Goal: Information Seeking & Learning: Find specific fact

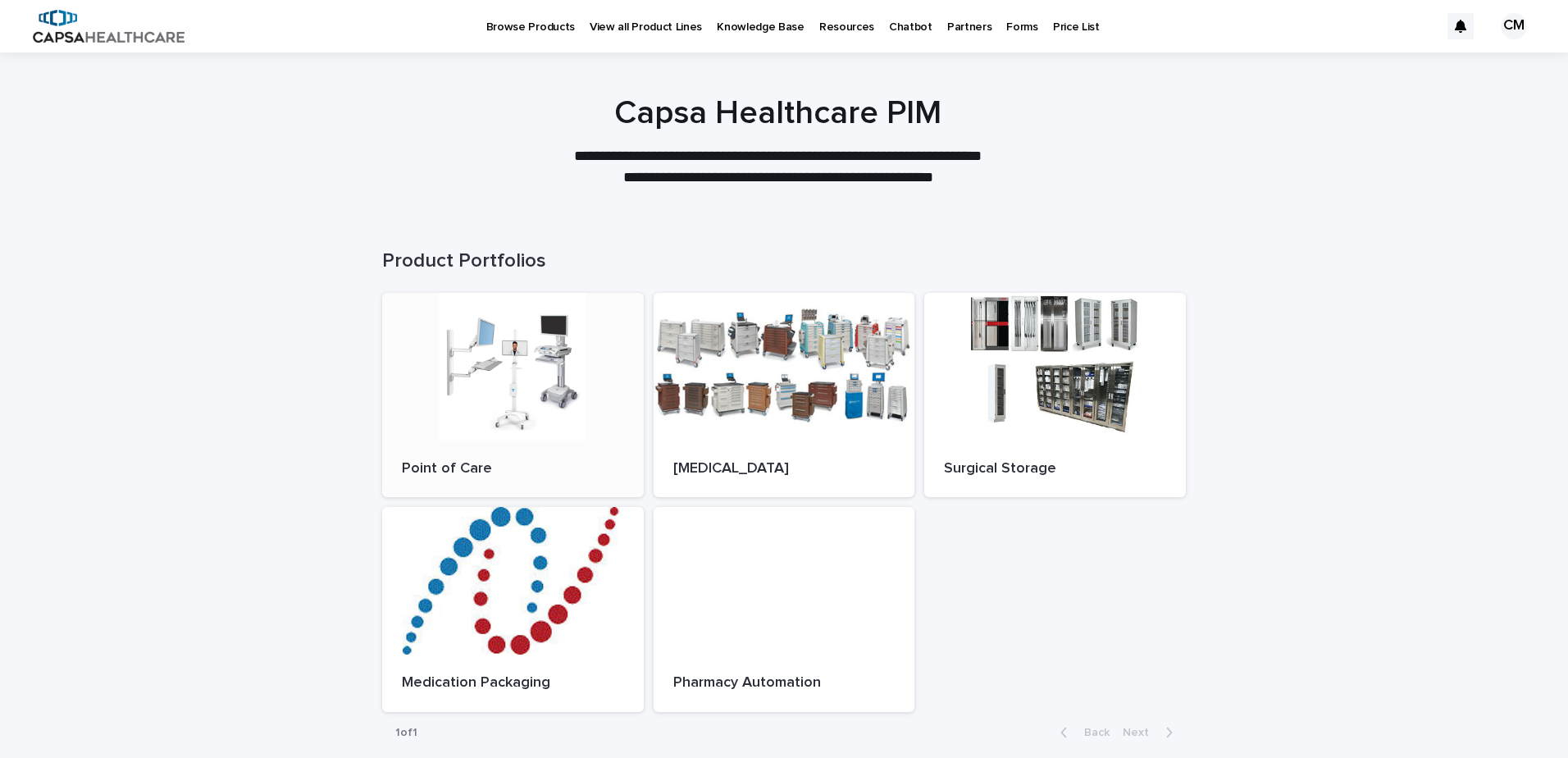
click at [481, 372] on div at bounding box center [513, 367] width 261 height 148
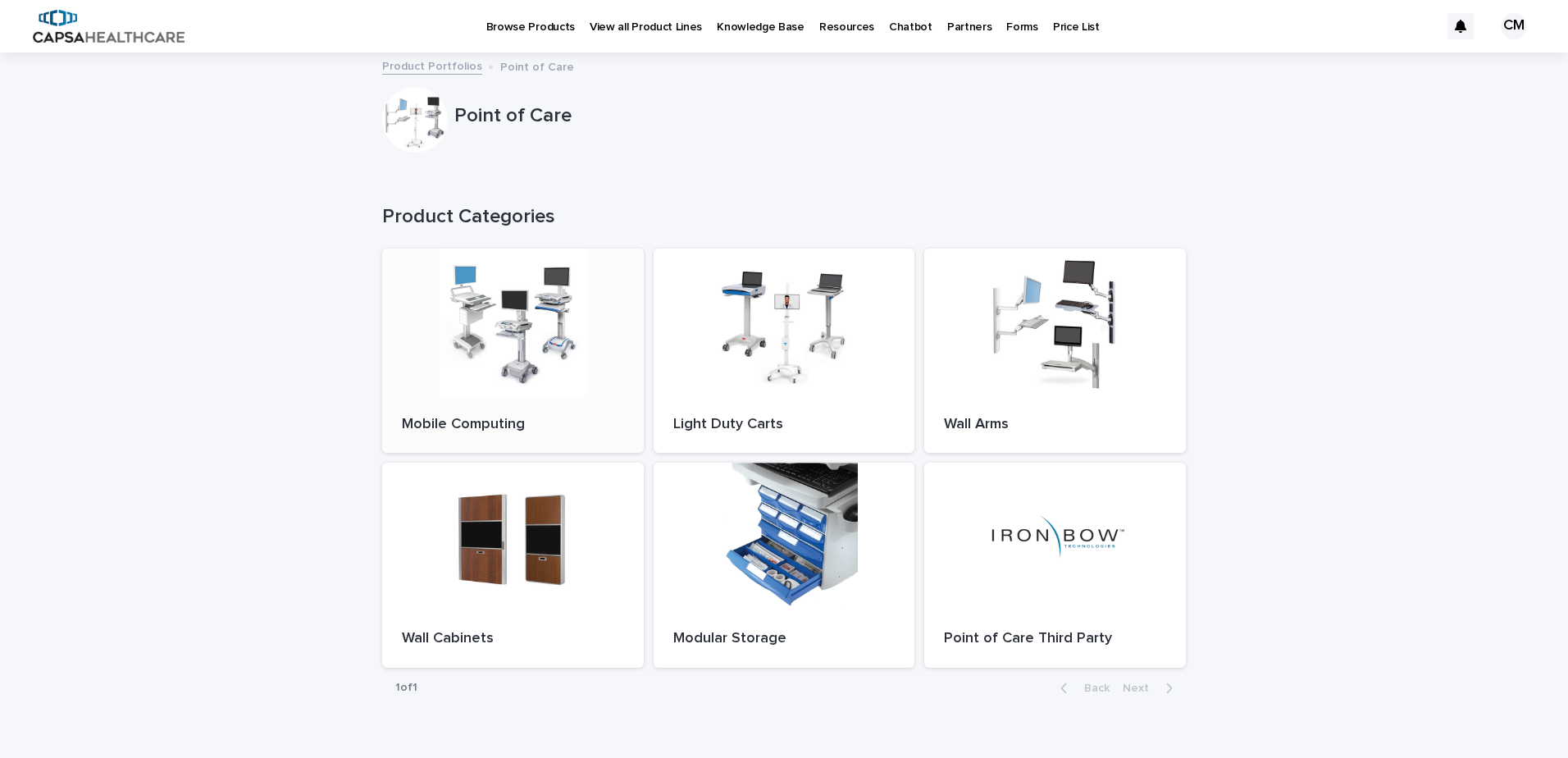
click at [500, 330] on div at bounding box center [513, 322] width 261 height 148
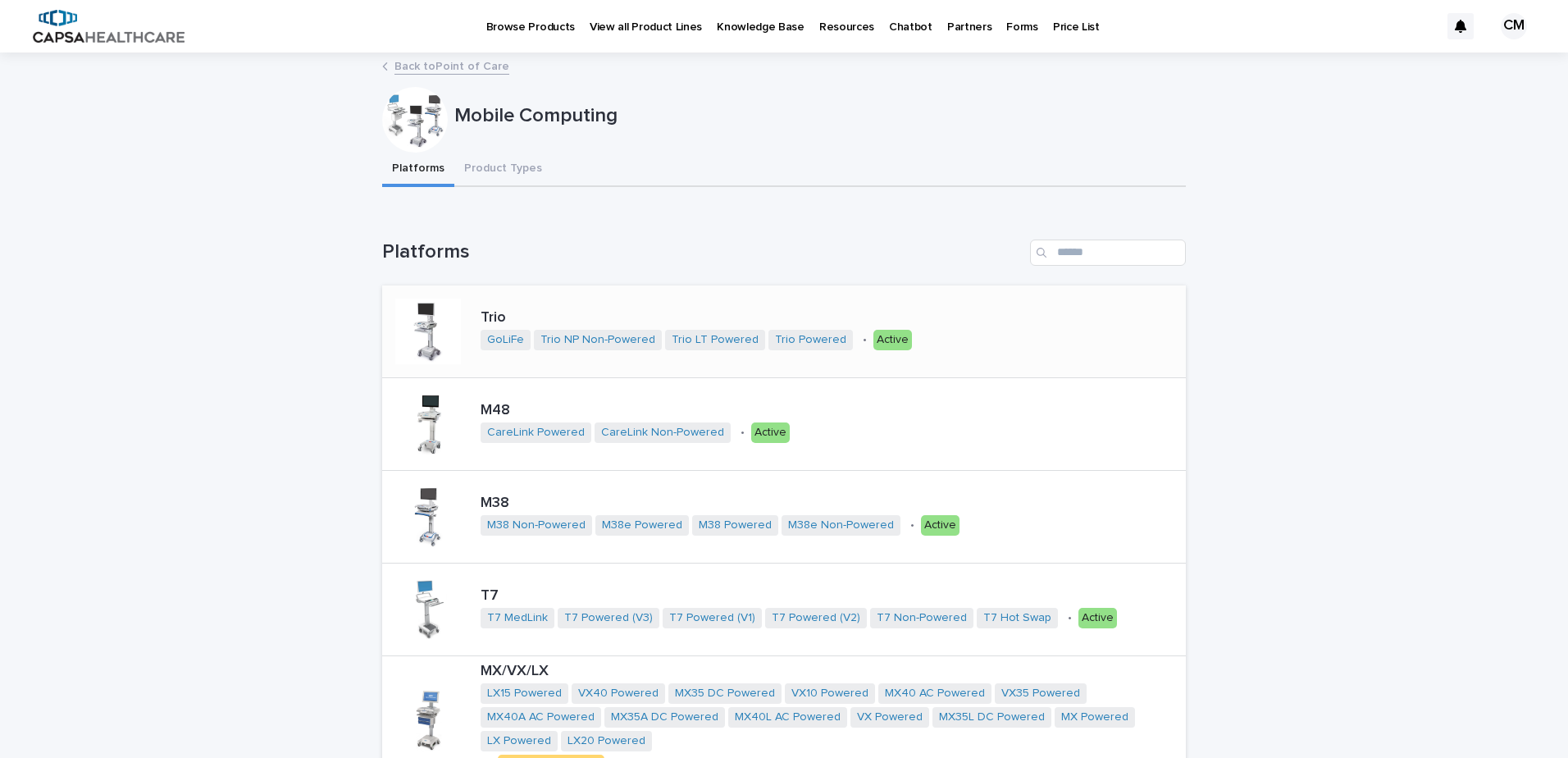
click at [434, 323] on div at bounding box center [428, 331] width 66 height 66
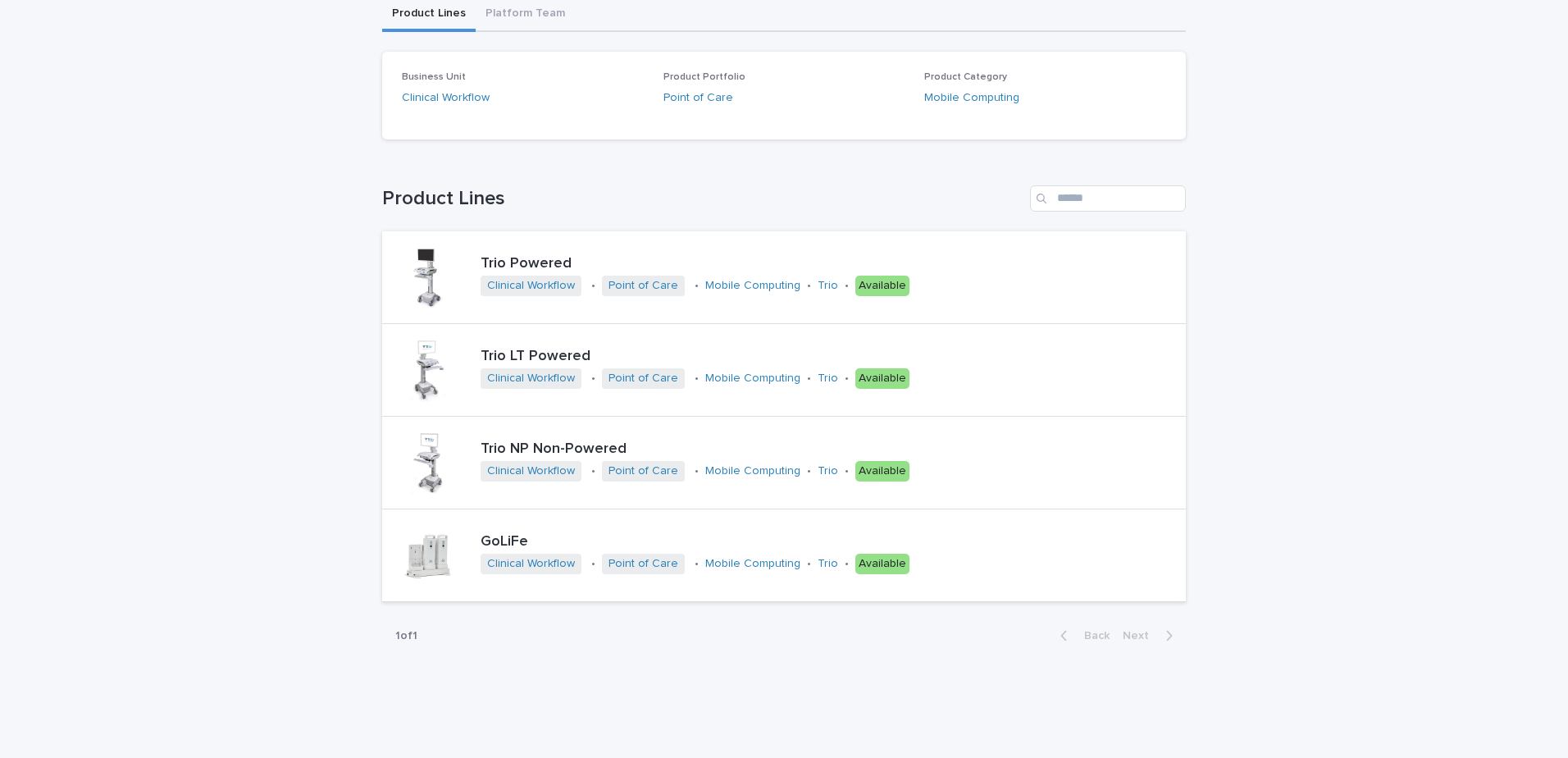
scroll to position [164, 0]
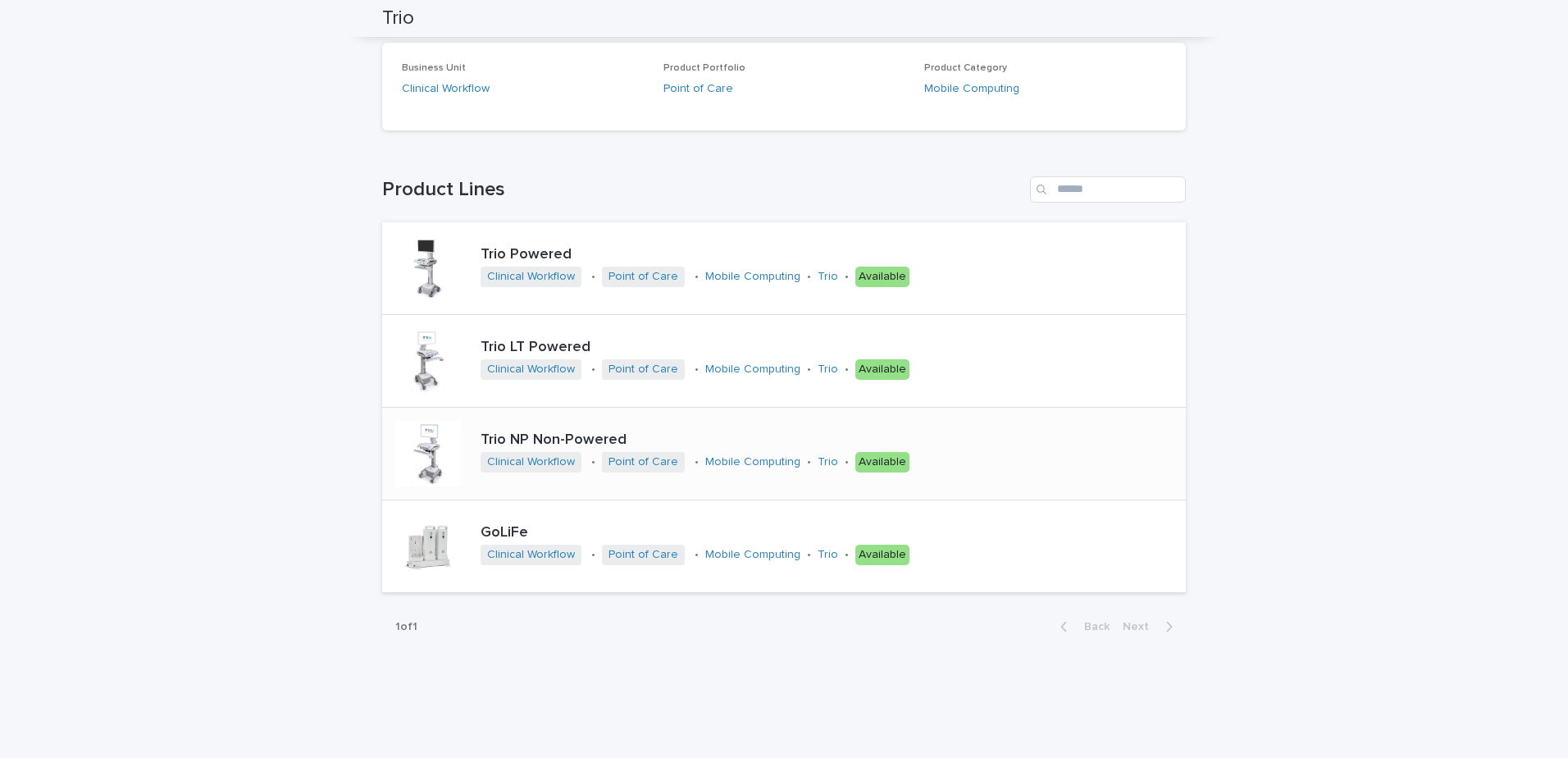
click at [904, 418] on div "Trio NP Non-Powered Clinical Workflow • Point of Care • Mobile Computing • Trio…" at bounding box center [722, 453] width 680 height 91
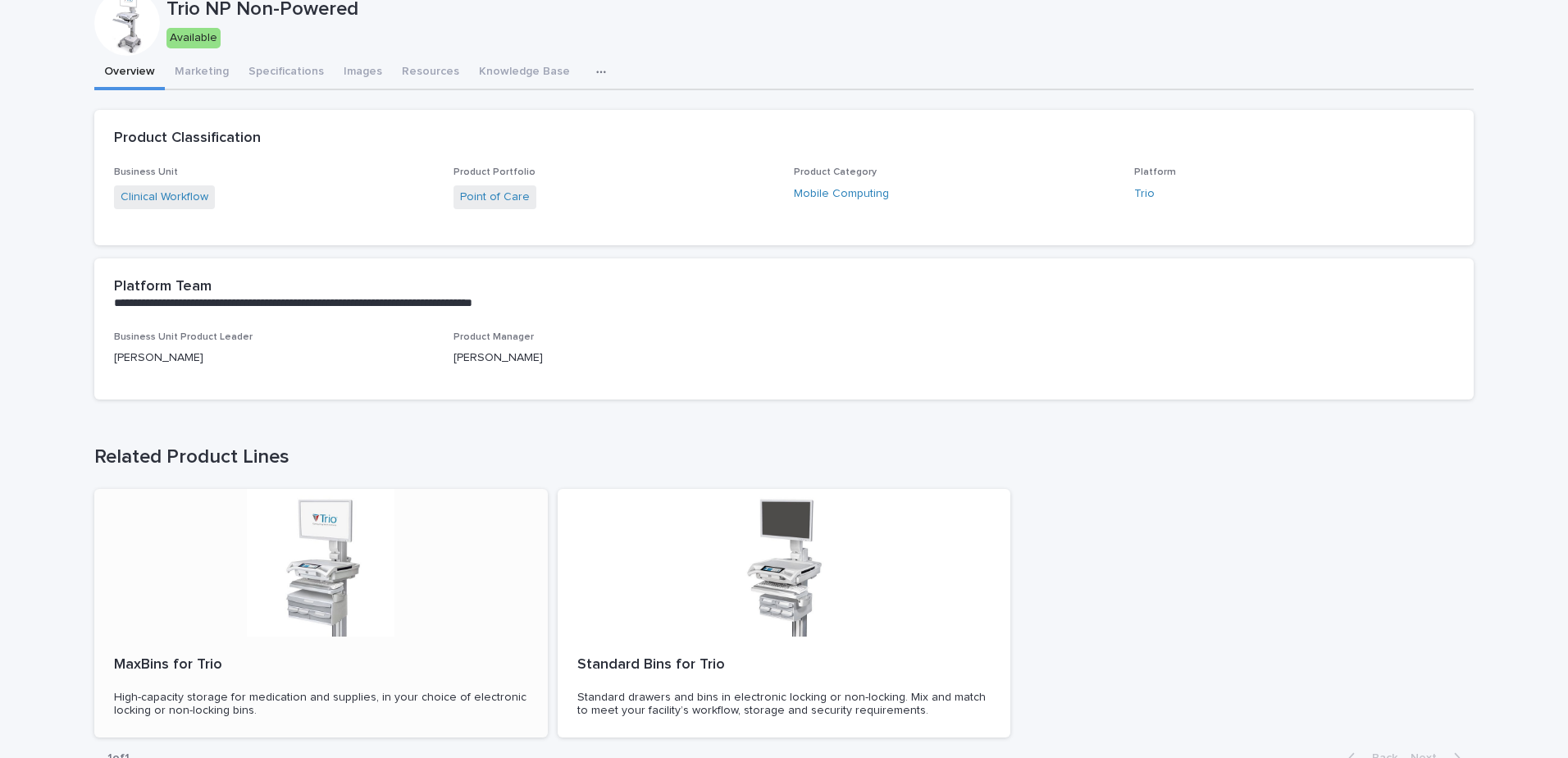
scroll to position [298, 0]
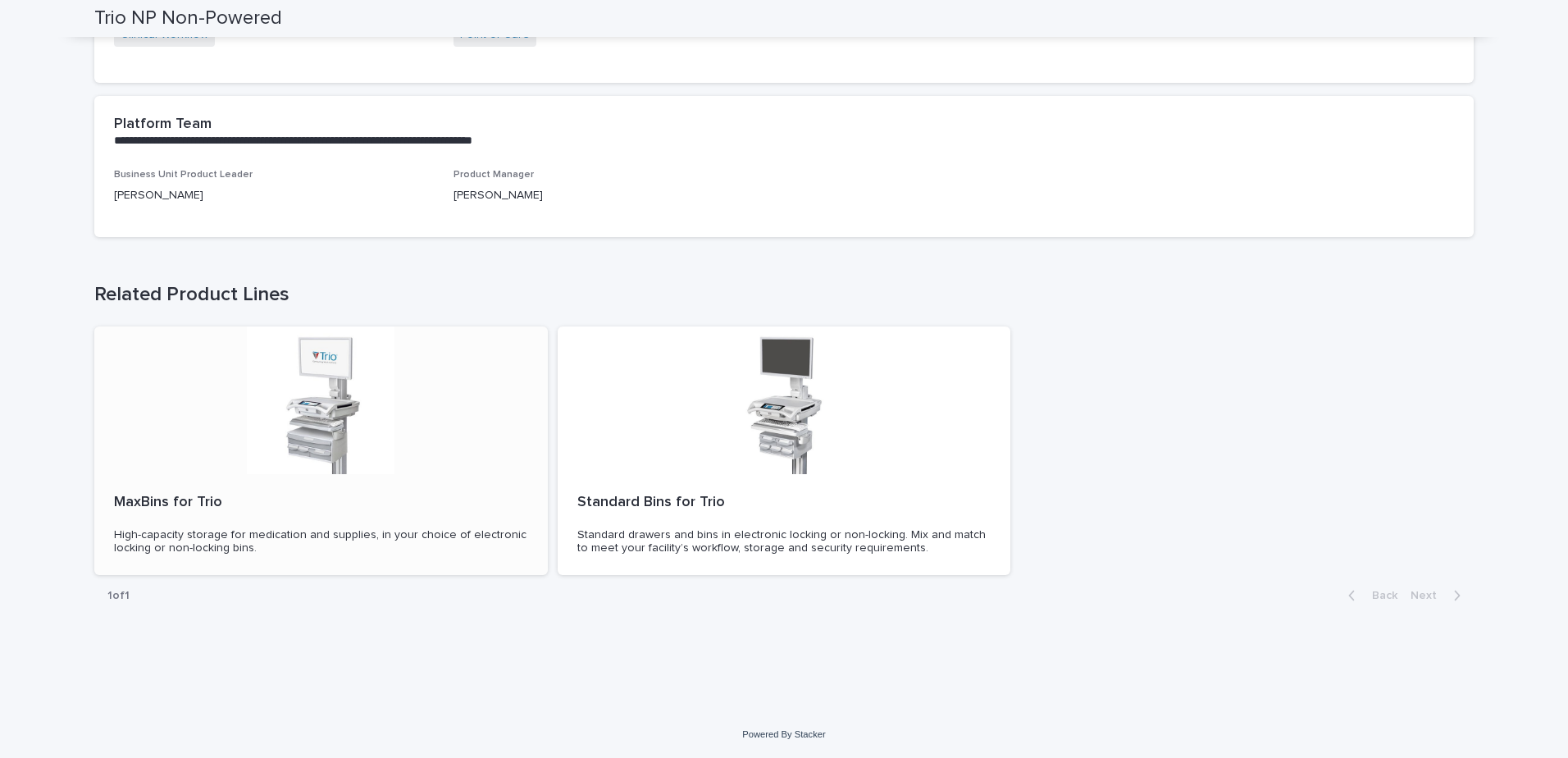
click at [413, 474] on div "MaxBins for Trio High-capacity storage for medication and supplies, in your cho…" at bounding box center [321, 525] width 453 height 101
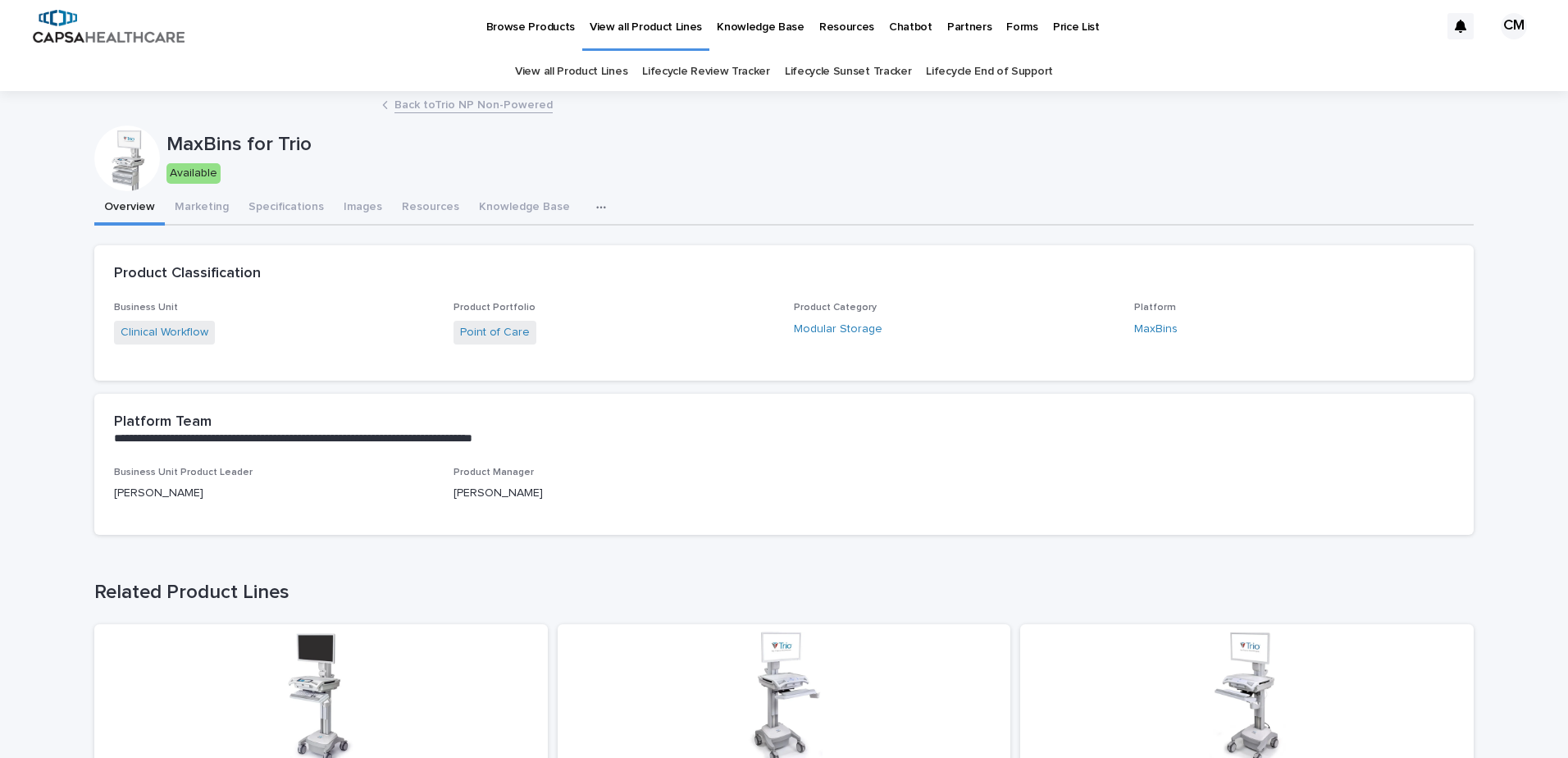
click at [596, 209] on icon "button" at bounding box center [601, 208] width 10 height 12
click at [515, 242] on button "SKUs" at bounding box center [552, 249] width 108 height 25
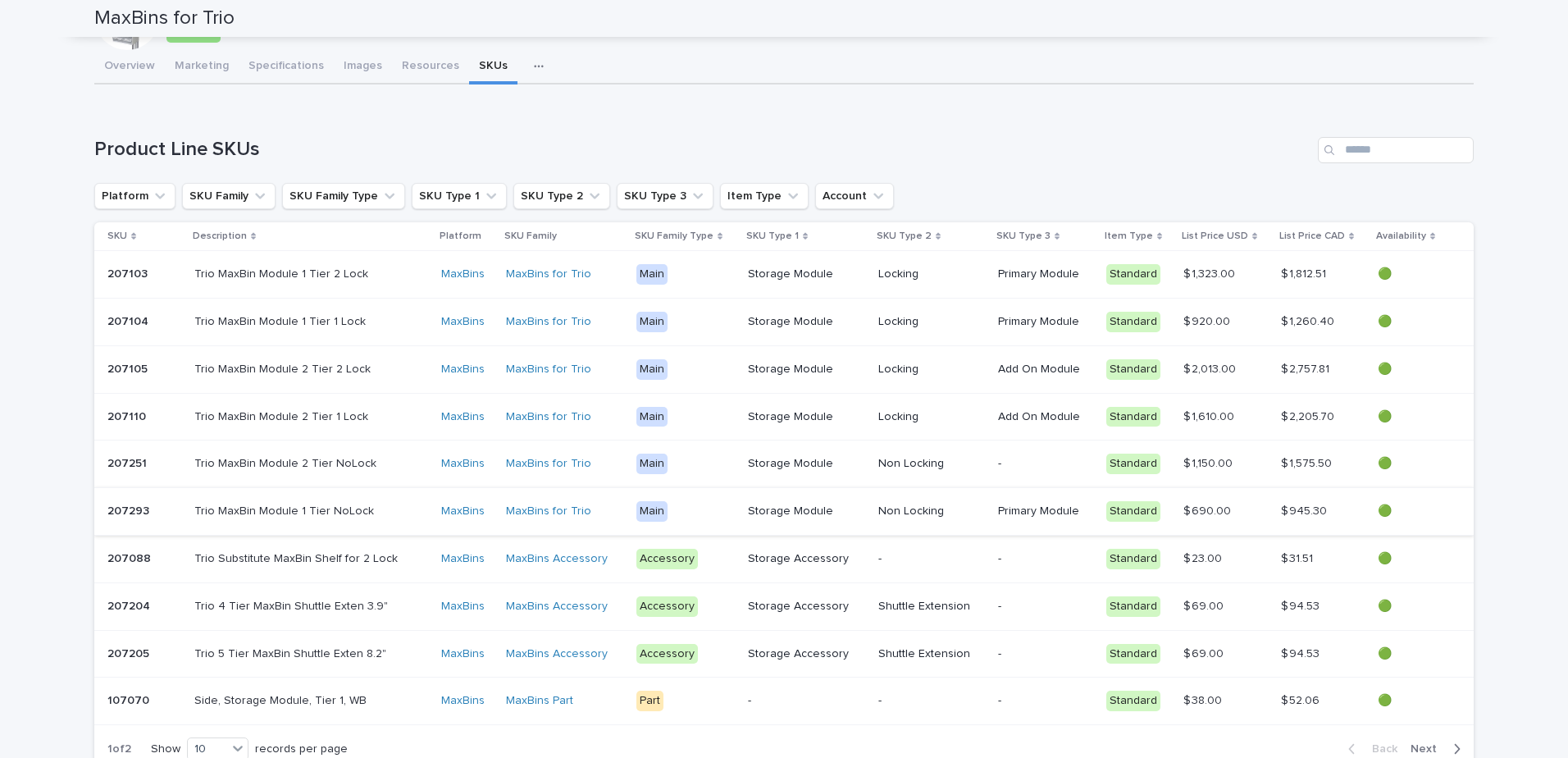
scroll to position [130, 0]
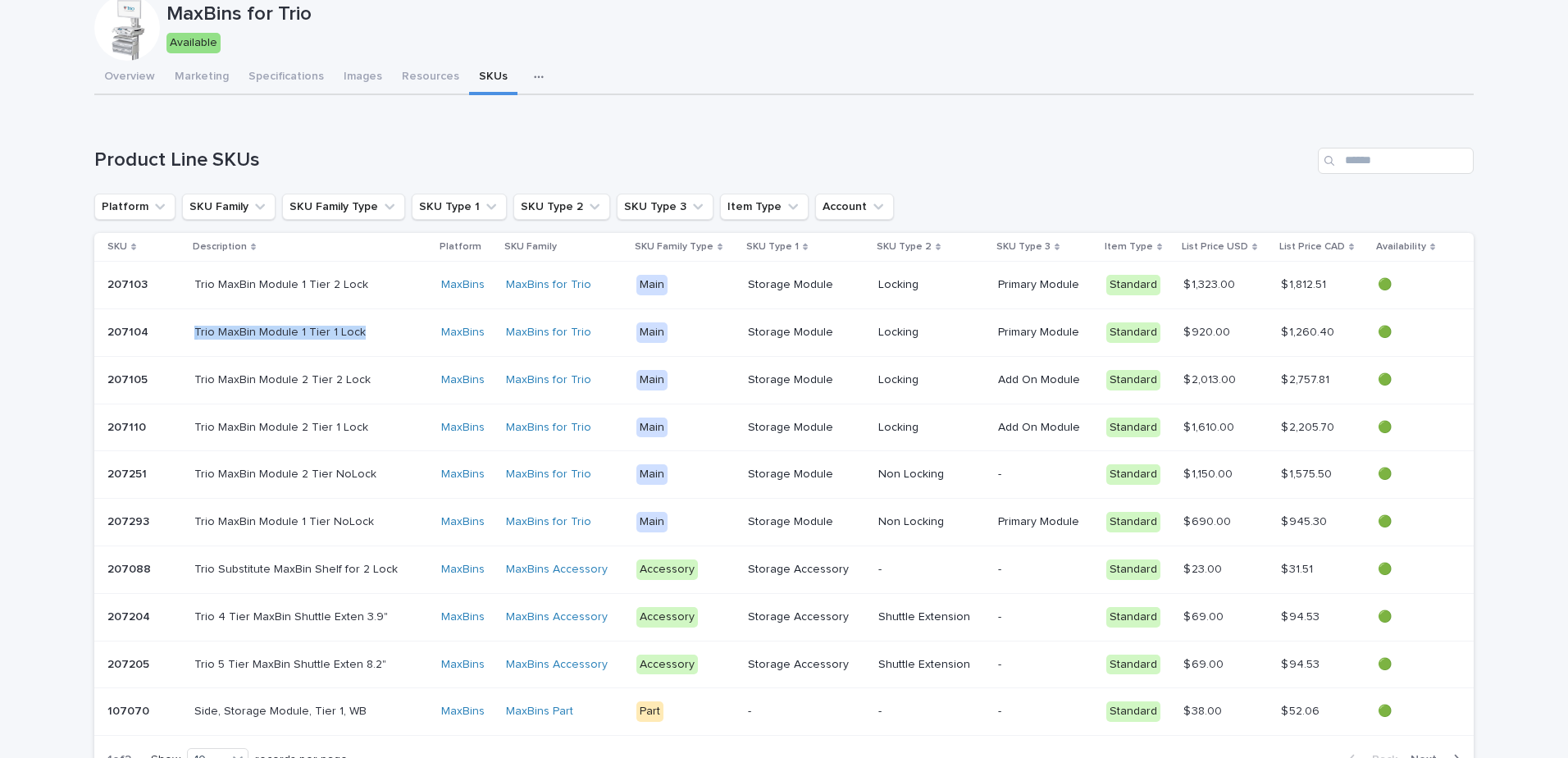
drag, startPoint x: 366, startPoint y: 336, endPoint x: 196, endPoint y: 333, distance: 170.0
click at [196, 333] on div "Trio MaxBin Module 1 Tier 1 Lock Trio MaxBin Module 1 Tier 1 Lock" at bounding box center [311, 333] width 234 height 14
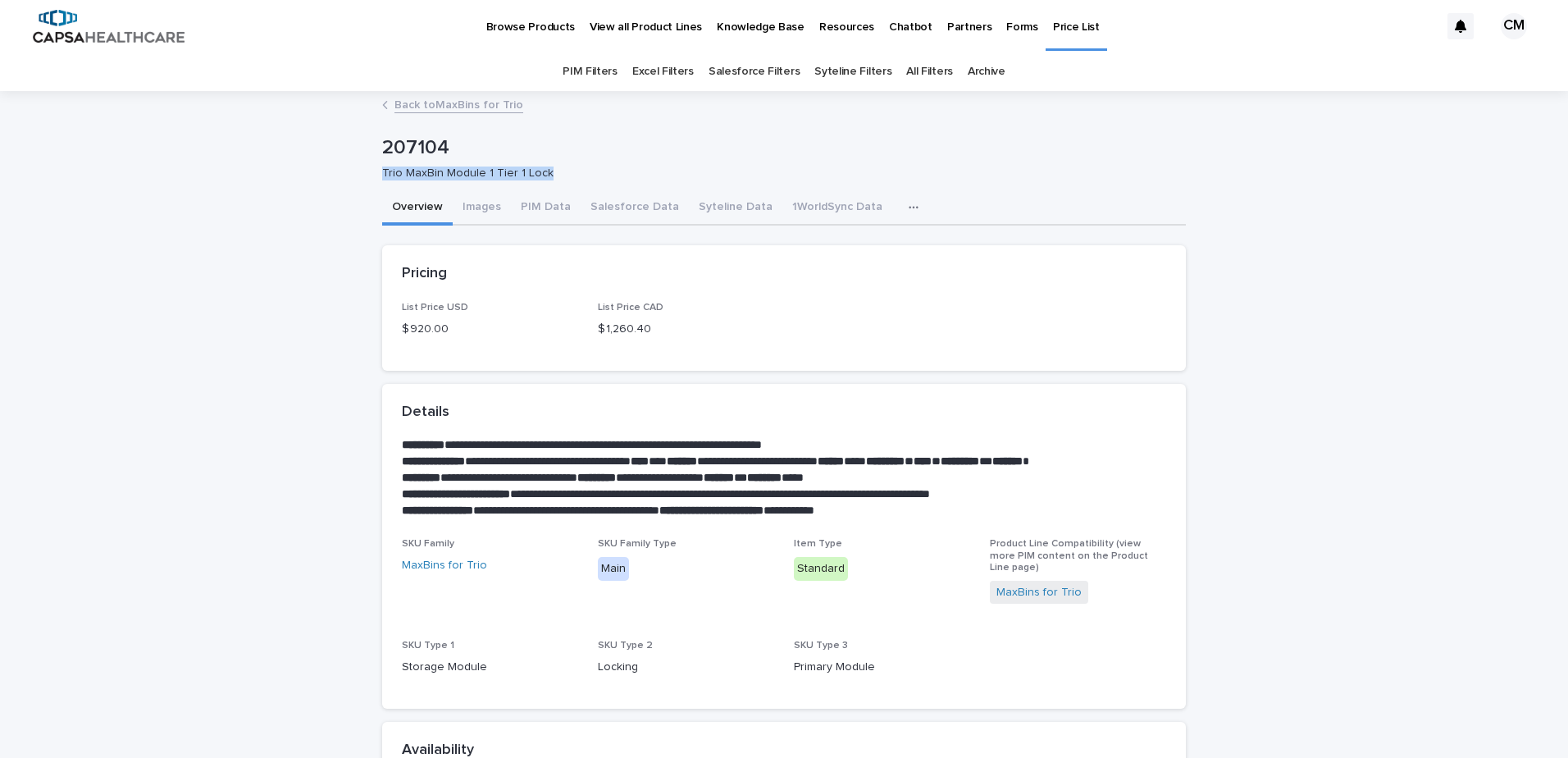
drag, startPoint x: 542, startPoint y: 178, endPoint x: 358, endPoint y: 174, distance: 184.0
click at [358, 174] on div "**********" at bounding box center [784, 574] width 1568 height 964
copy p "Trio MaxBin Module 1 Tier 1 Lock"
click at [394, 103] on link "Back to MaxBins for Trio" at bounding box center [459, 103] width 129 height 19
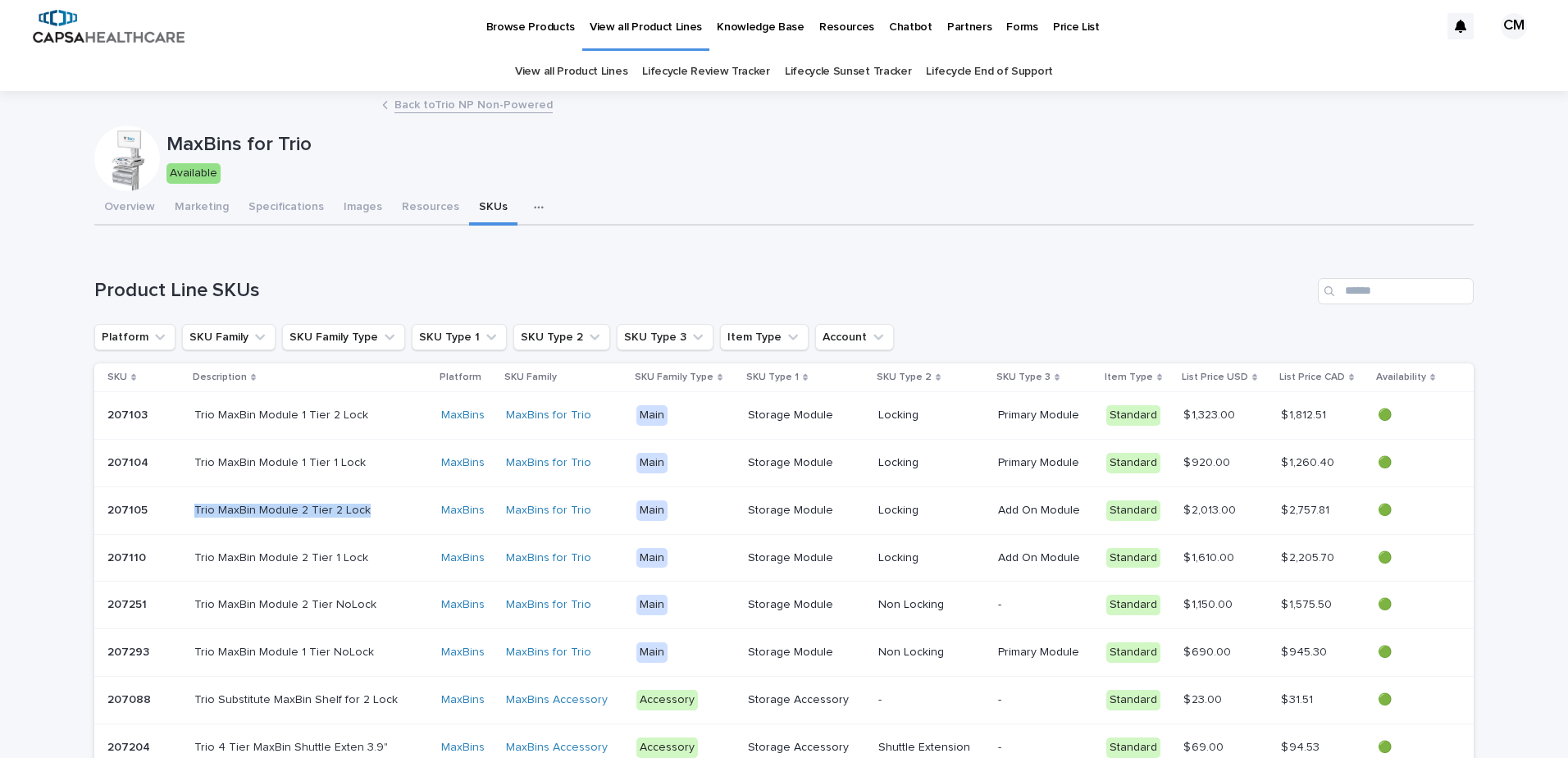
drag, startPoint x: 369, startPoint y: 512, endPoint x: 199, endPoint y: 517, distance: 170.1
click at [199, 517] on div "Trio MaxBin Module 2 Tier 2 Lock Trio MaxBin Module 2 Tier 2 Lock" at bounding box center [311, 511] width 234 height 14
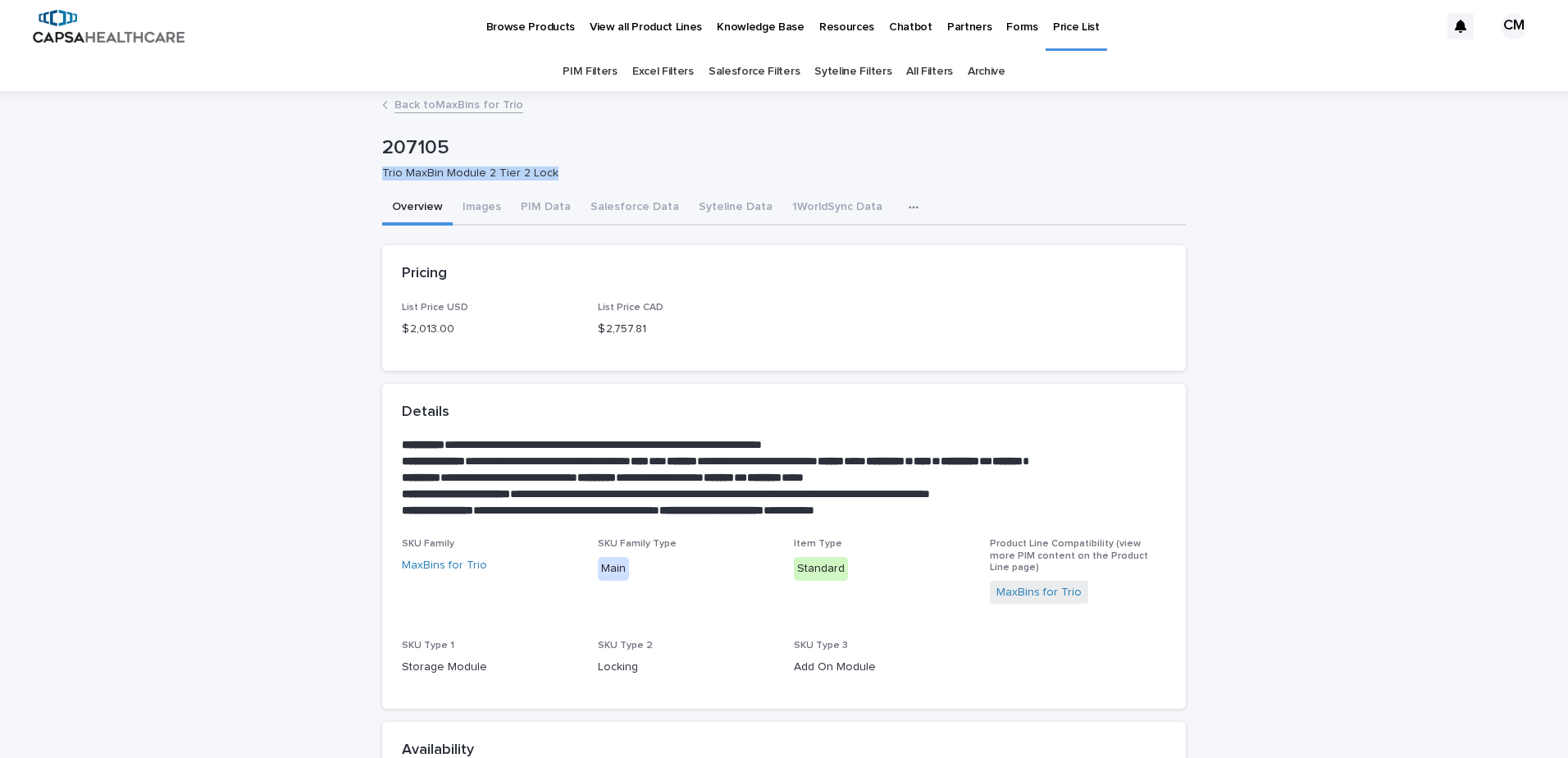
drag, startPoint x: 535, startPoint y: 169, endPoint x: 371, endPoint y: 186, distance: 164.9
click at [374, 186] on div "**********" at bounding box center [783, 553] width 820 height 922
copy p "Trio MaxBin Module 2 Tier 2 Lock"
